Goal: Navigation & Orientation: Go to known website

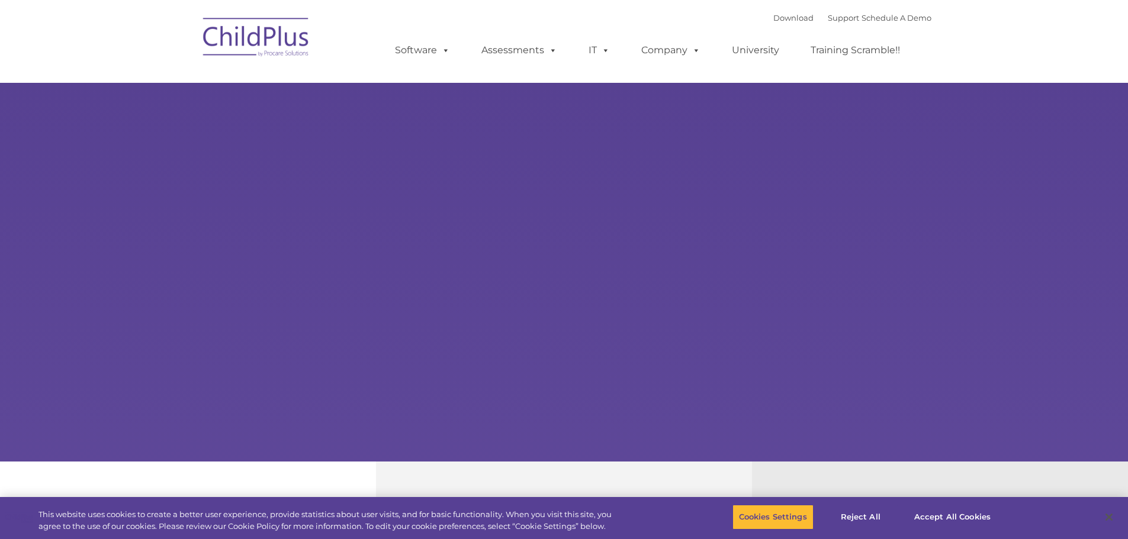
select select "MEDIUM"
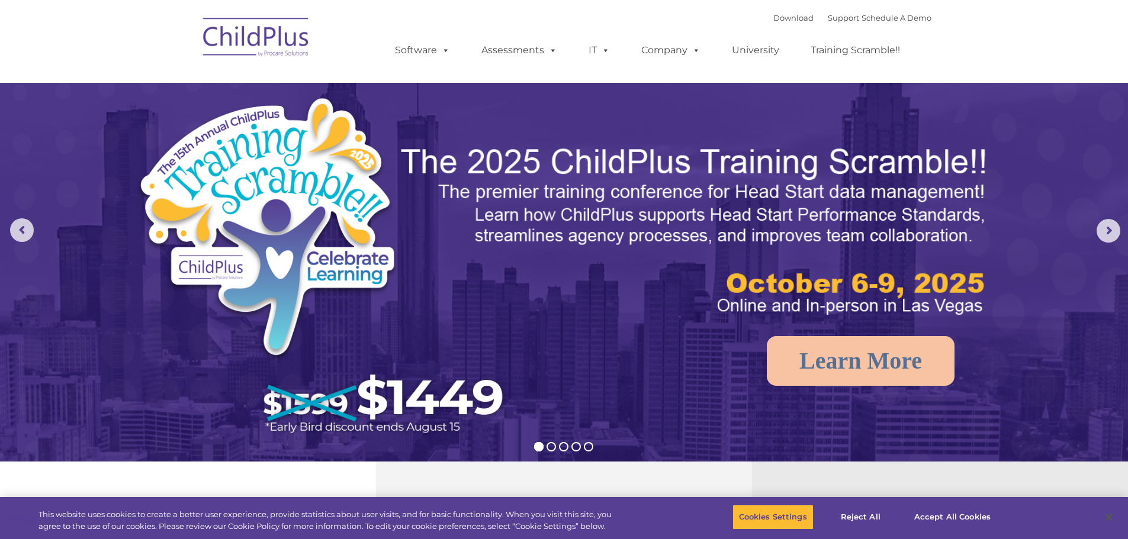
click at [221, 37] on img at bounding box center [256, 38] width 118 height 59
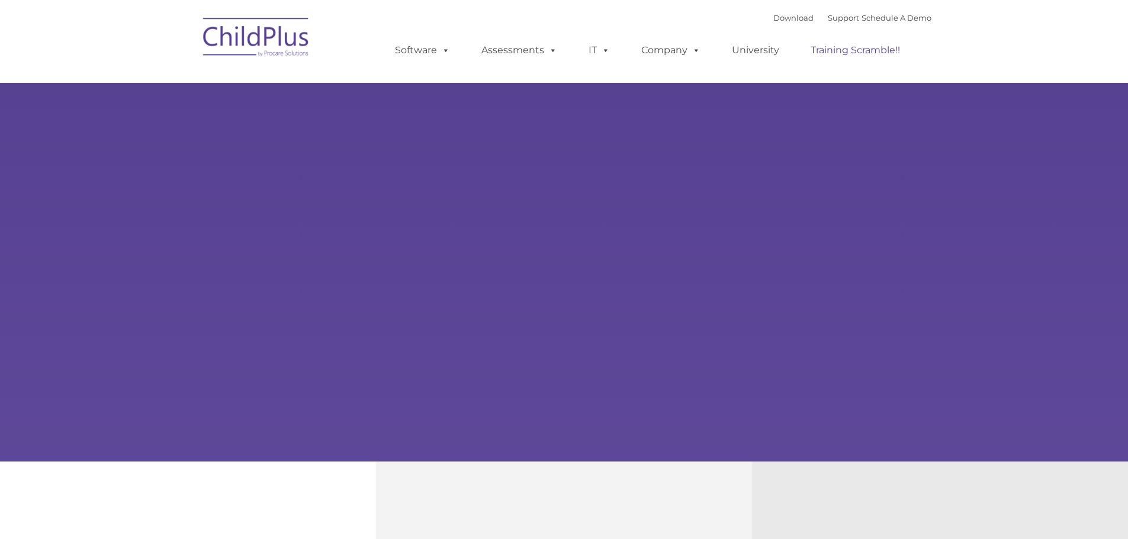
select select "MEDIUM"
